Goal: Task Accomplishment & Management: Manage account settings

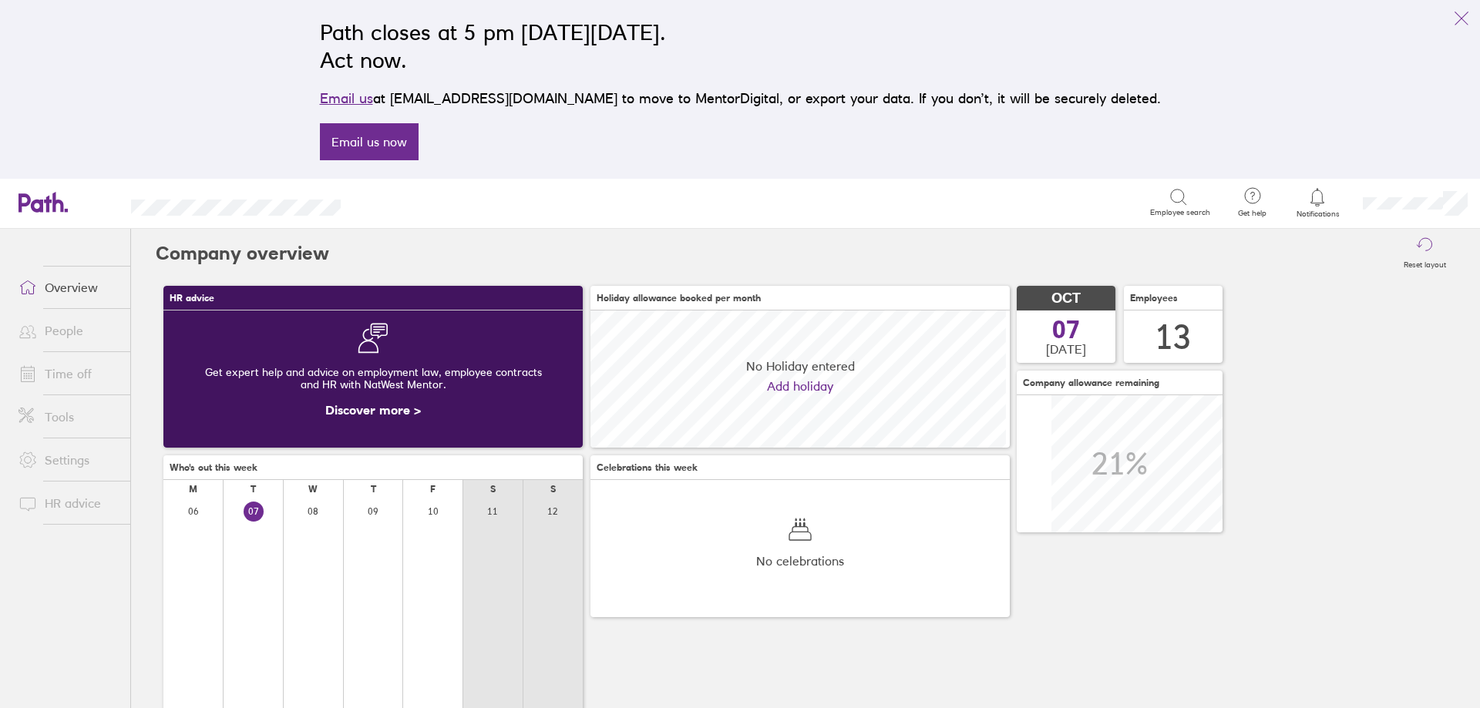
scroll to position [137, 419]
click at [72, 369] on link "Time off" at bounding box center [68, 373] width 124 height 31
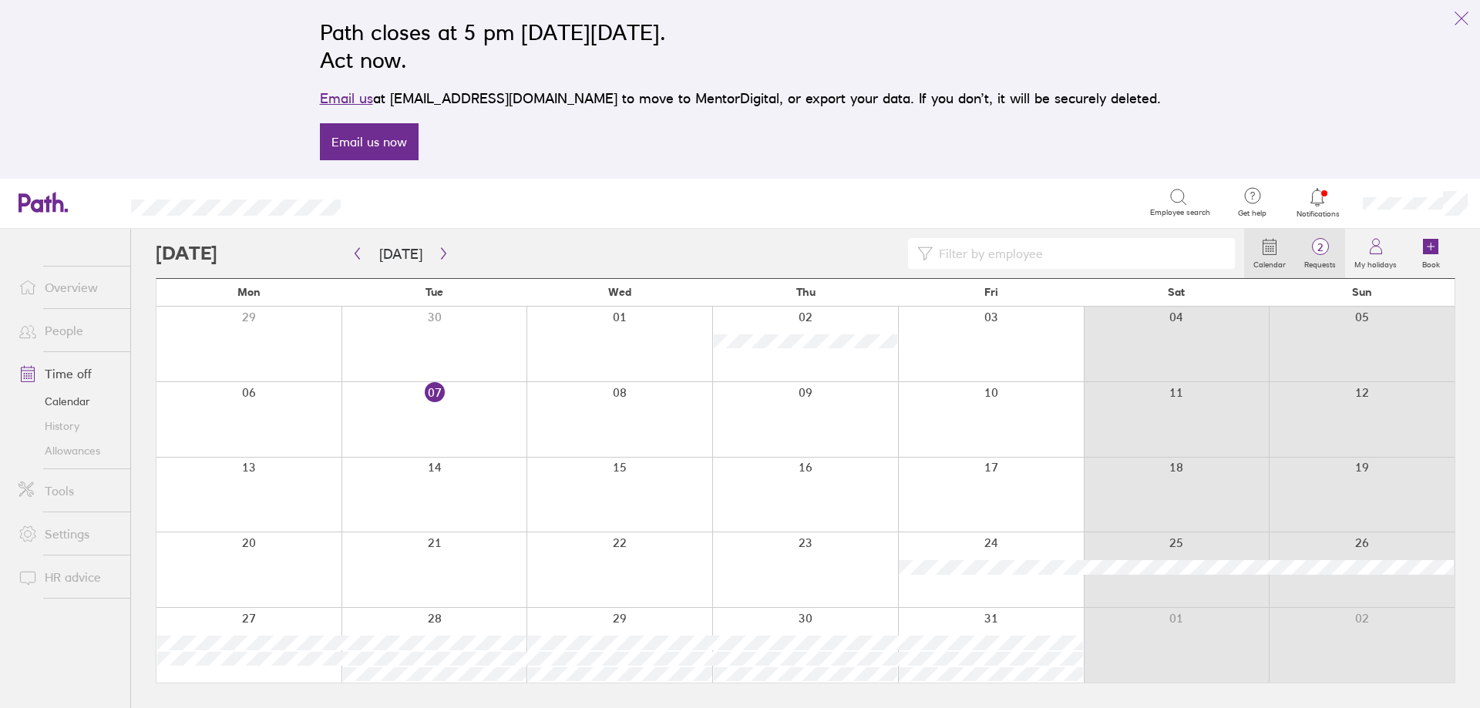
click at [1308, 265] on label "Requests" at bounding box center [1320, 263] width 50 height 14
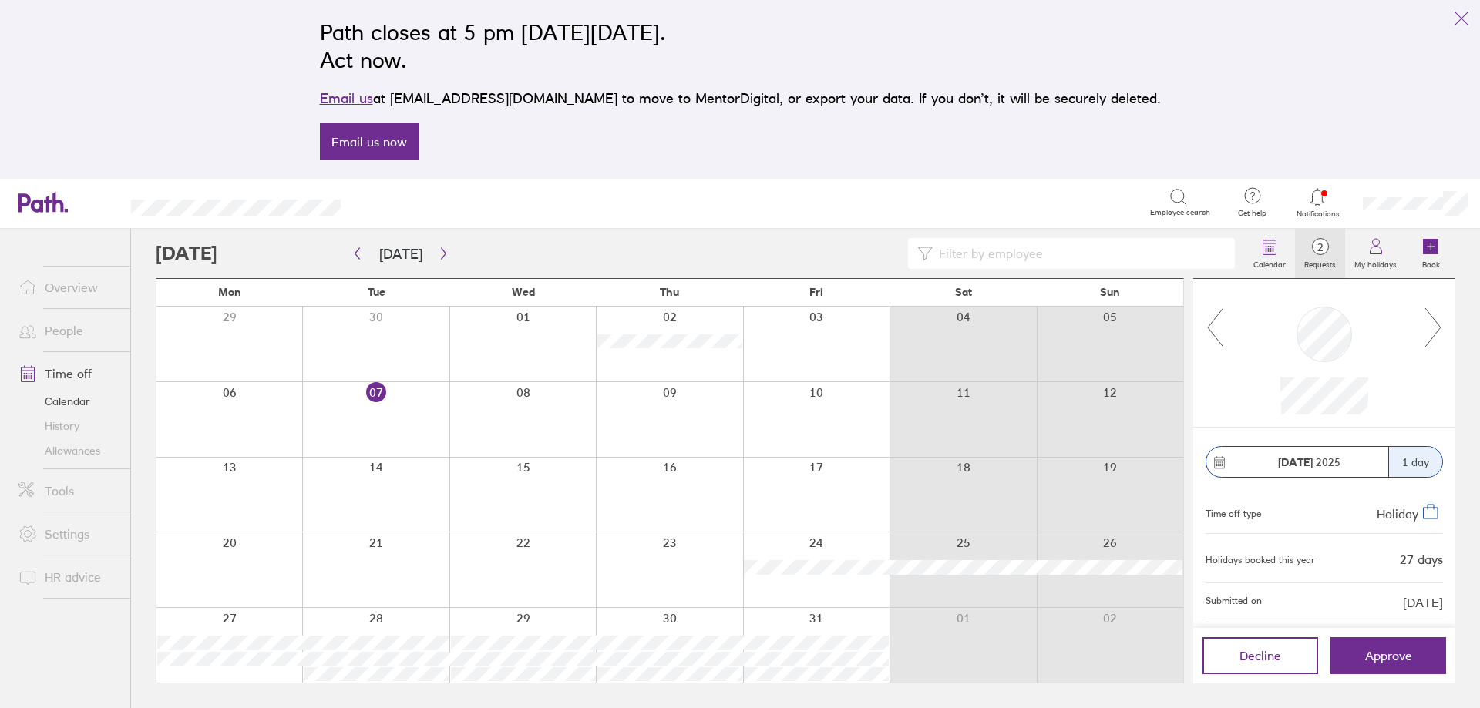
scroll to position [7, 0]
click at [1343, 660] on button "Approve" at bounding box center [1388, 655] width 116 height 37
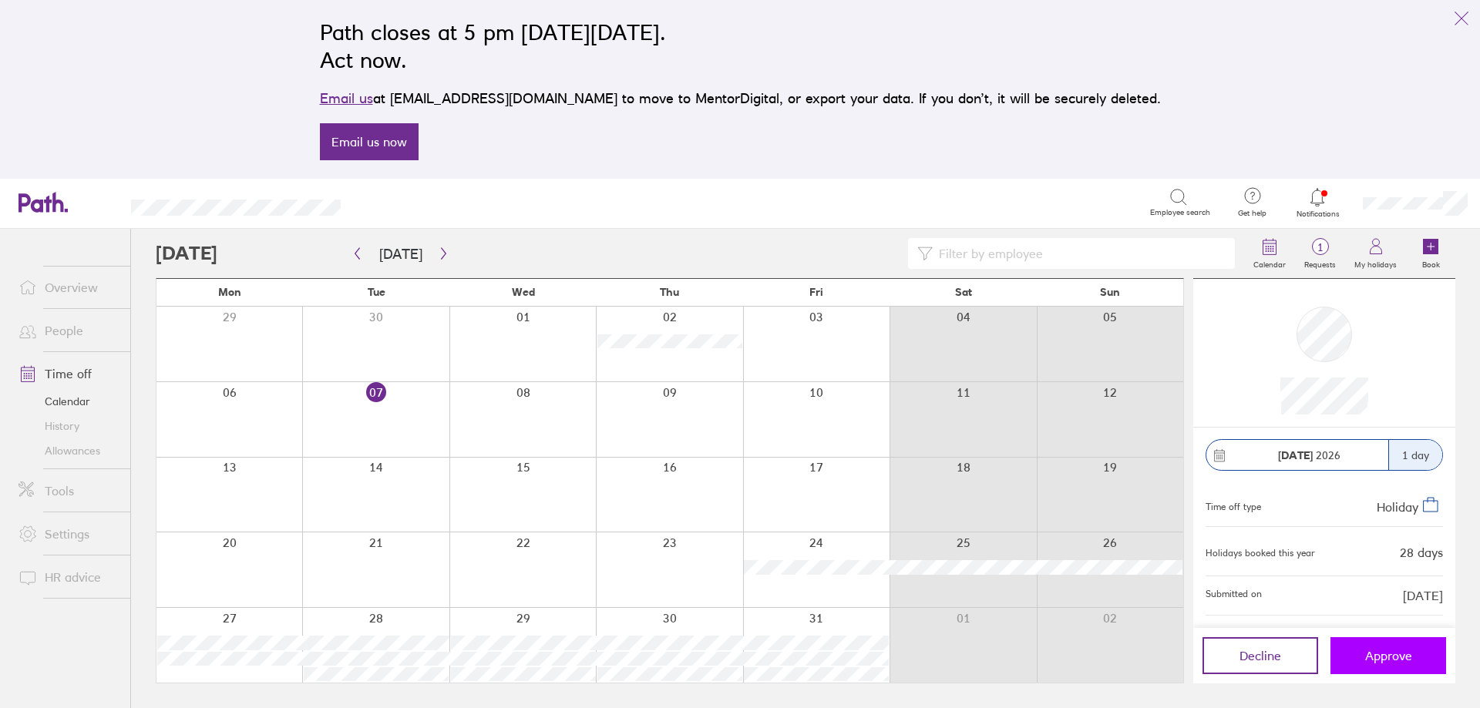
click at [1343, 660] on button "Approve" at bounding box center [1388, 655] width 116 height 37
click at [1420, 660] on button "Approve" at bounding box center [1388, 655] width 116 height 37
